Goal: Ask a question: Seek information or help from site administrators or community

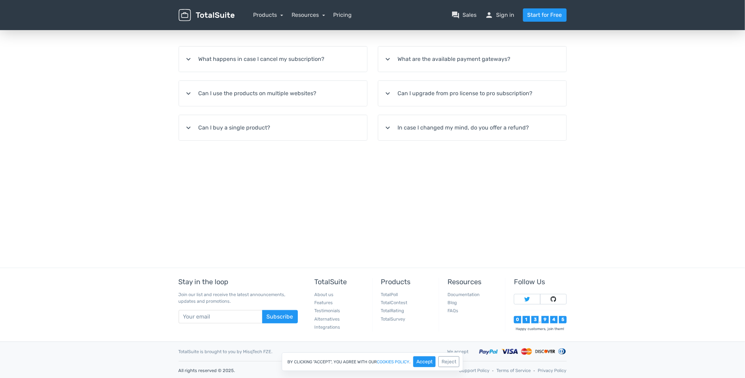
scroll to position [140, 0]
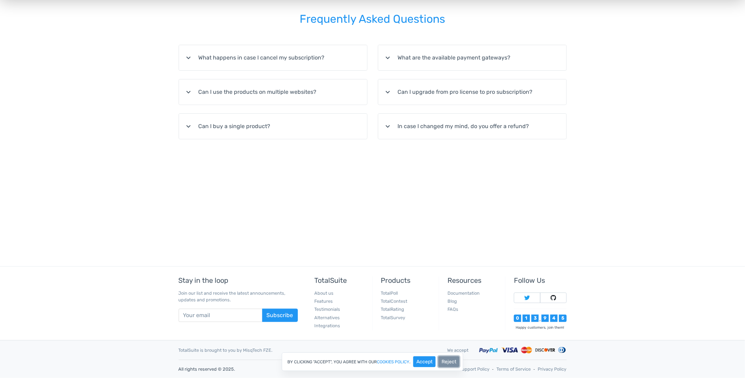
click at [453, 359] on button "Reject" at bounding box center [449, 361] width 21 height 11
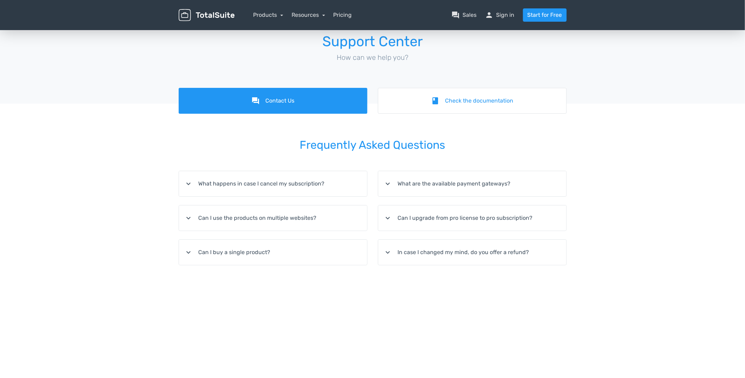
scroll to position [0, 0]
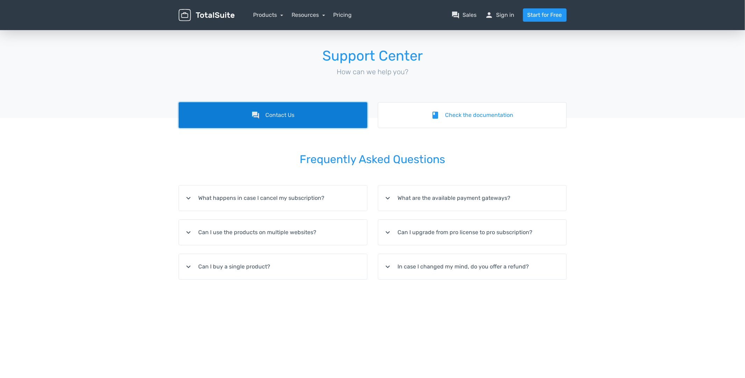
click at [276, 114] on link "forum Contact Us" at bounding box center [273, 115] width 189 height 26
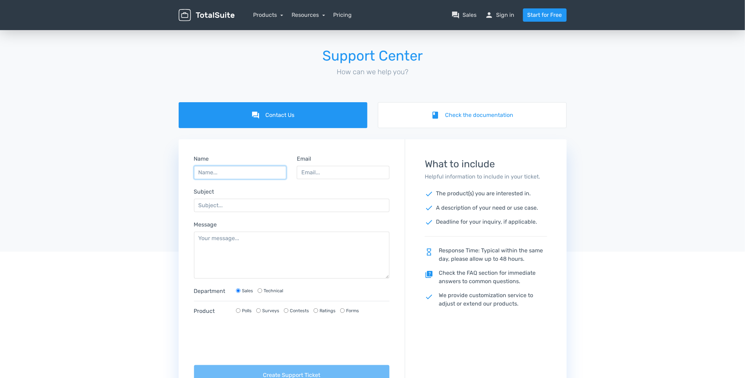
click at [233, 178] on input "Name" at bounding box center [240, 172] width 93 height 13
type input "[PERSON_NAME]"
type input "[EMAIL_ADDRESS][DOMAIN_NAME]"
click at [261, 206] on input "Subject" at bounding box center [292, 205] width 196 height 13
click at [243, 204] on input "license re-" at bounding box center [292, 205] width 196 height 13
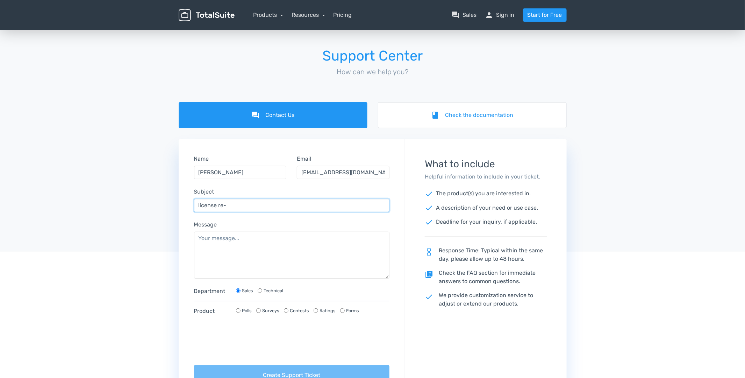
type input "license re-"
